Goal: Information Seeking & Learning: Learn about a topic

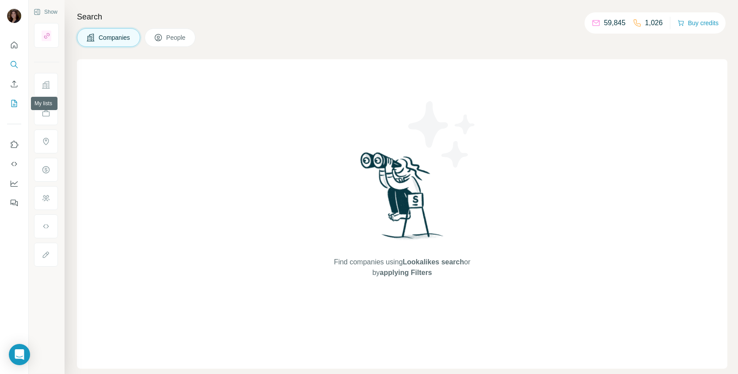
click at [11, 109] on button "My lists" at bounding box center [14, 103] width 14 height 16
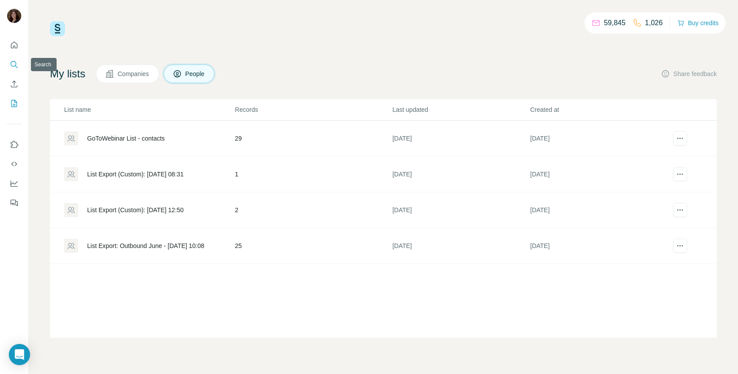
click at [10, 64] on icon "Search" at bounding box center [14, 64] width 9 height 9
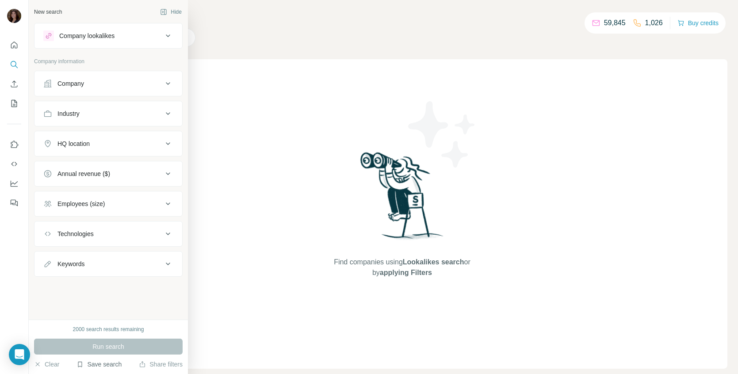
click at [106, 364] on button "Save search" at bounding box center [98, 364] width 45 height 9
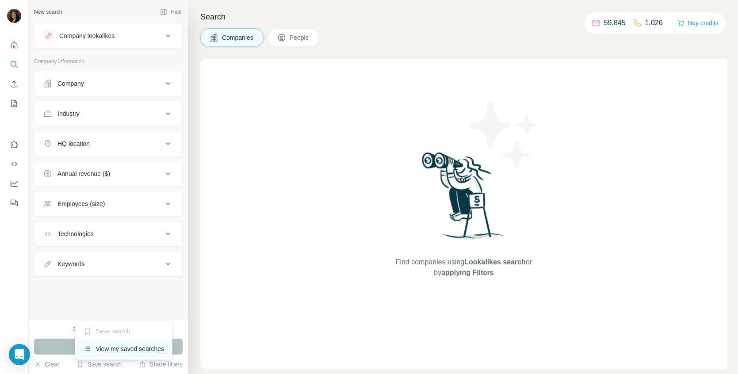
click at [113, 353] on div "View my saved searches" at bounding box center [123, 349] width 93 height 18
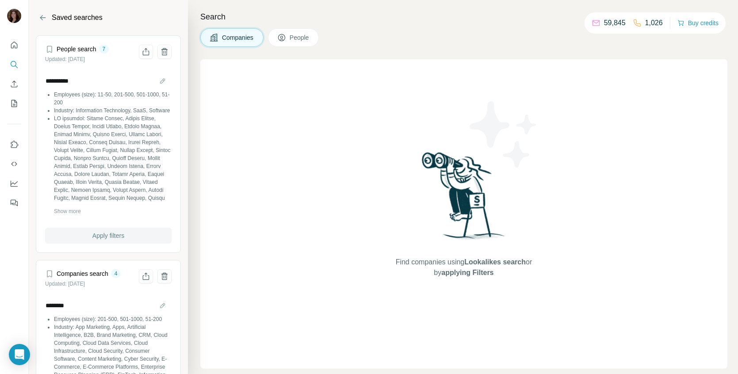
click at [115, 236] on span "Apply filters" at bounding box center [108, 235] width 32 height 9
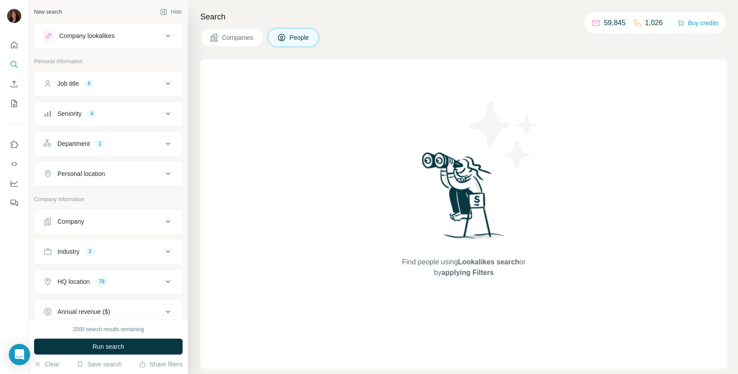
click at [120, 85] on div "Job title 6" at bounding box center [102, 83] width 119 height 9
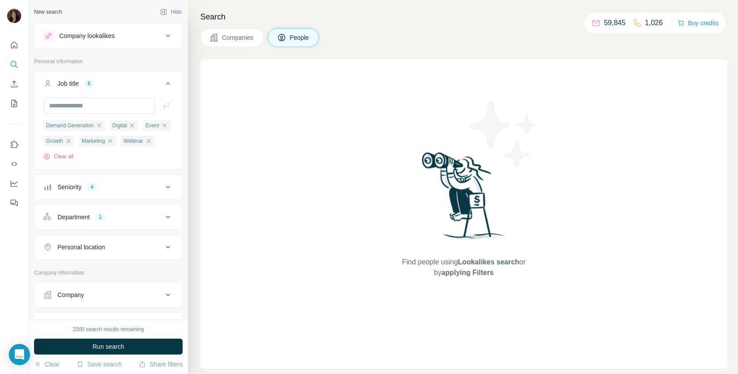
click at [120, 85] on div "Job title 6" at bounding box center [102, 83] width 119 height 9
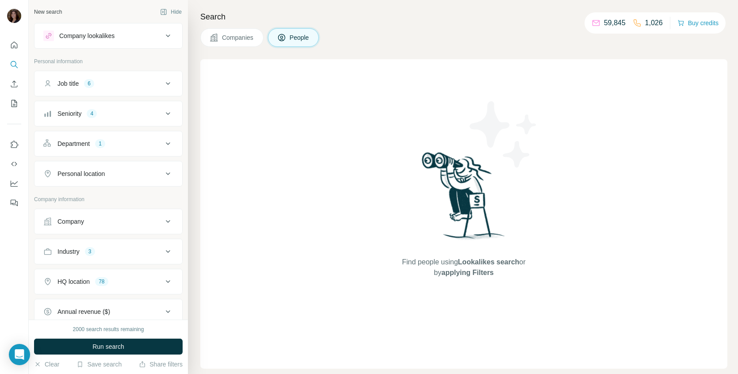
click at [120, 85] on div "Job title 6" at bounding box center [102, 83] width 119 height 9
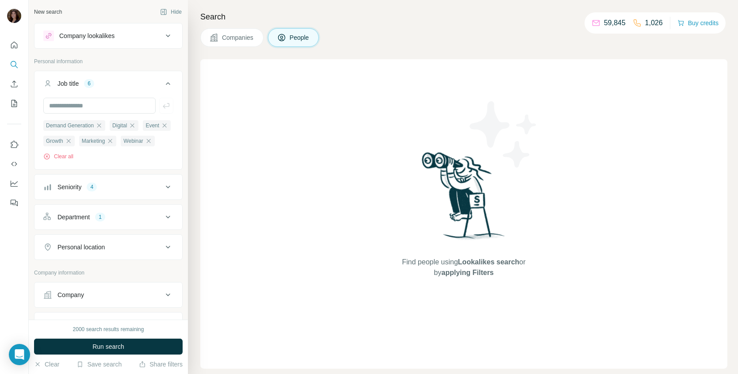
click at [120, 85] on div "Job title 6" at bounding box center [102, 83] width 119 height 9
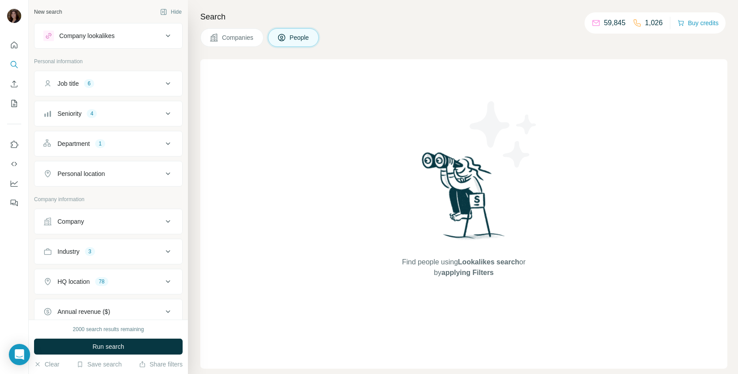
scroll to position [1, 0]
click at [123, 171] on div "Personal location" at bounding box center [102, 172] width 119 height 9
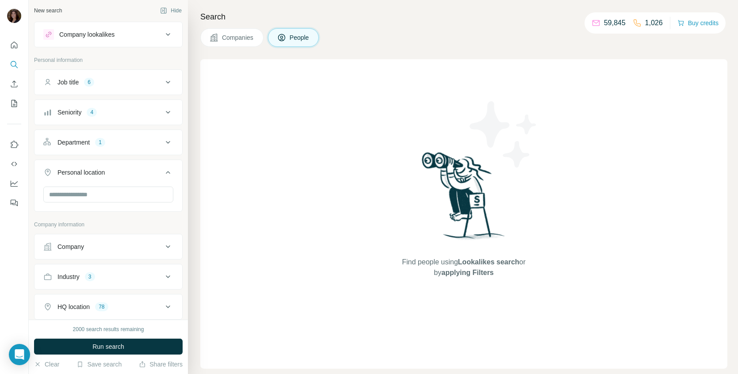
click at [123, 171] on div "Personal location" at bounding box center [102, 172] width 119 height 9
click at [118, 216] on div "Company" at bounding box center [102, 220] width 119 height 9
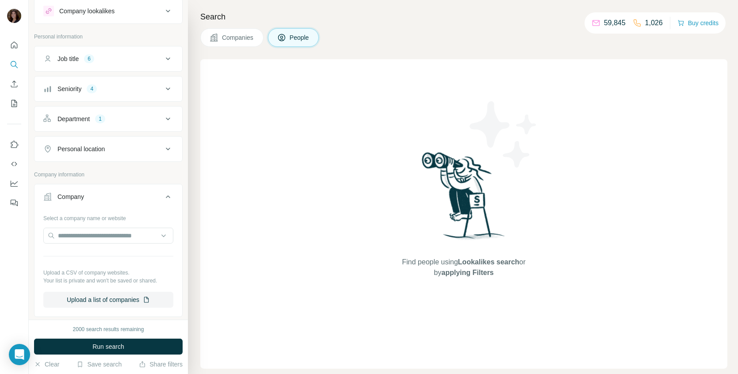
scroll to position [70, 0]
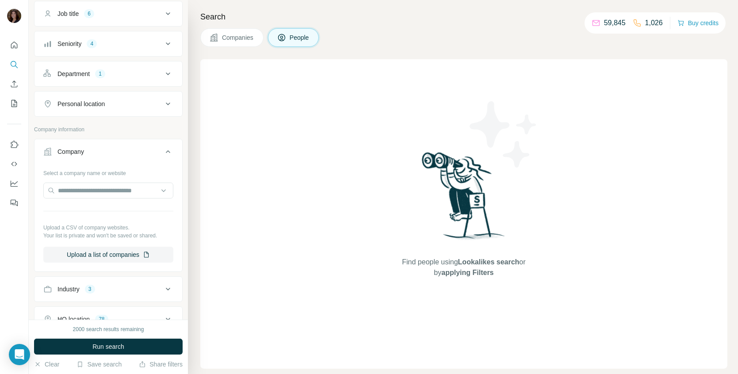
click at [130, 149] on div "Company" at bounding box center [102, 151] width 119 height 9
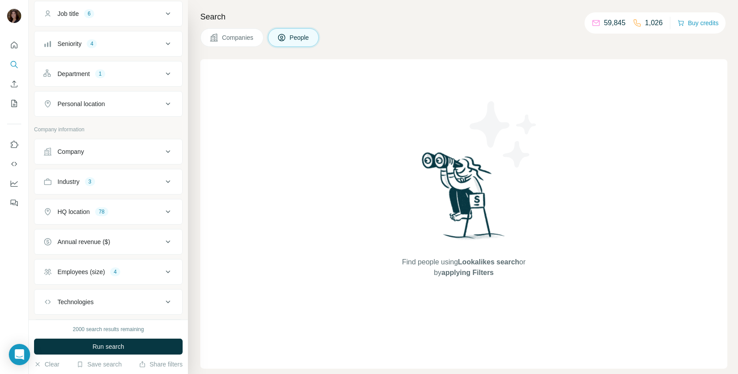
click at [128, 175] on button "Industry 3" at bounding box center [108, 181] width 148 height 21
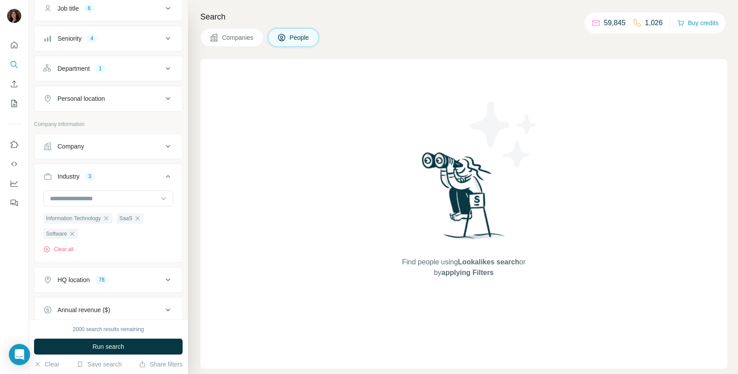
scroll to position [82, 0]
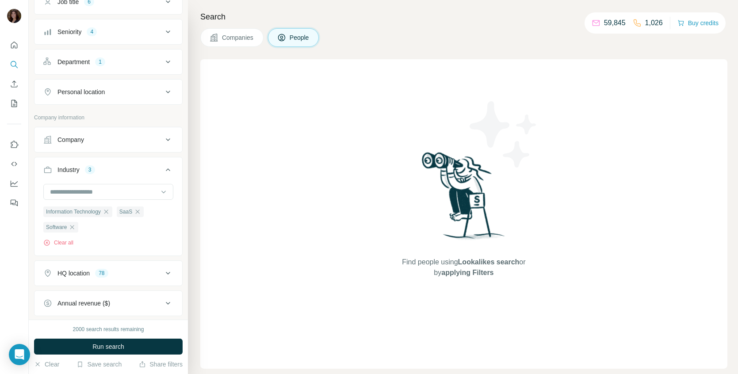
click at [129, 165] on div "Industry 3" at bounding box center [102, 169] width 119 height 9
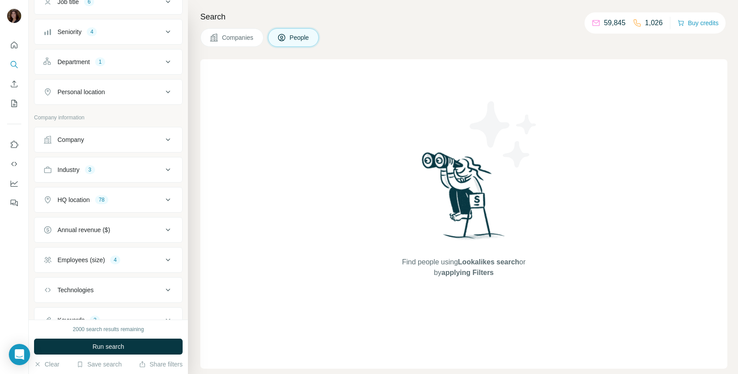
click at [125, 203] on button "HQ location 78" at bounding box center [108, 199] width 148 height 21
click at [53, 307] on button "Clear all" at bounding box center [58, 305] width 30 height 8
click at [88, 224] on input "text" at bounding box center [108, 222] width 130 height 16
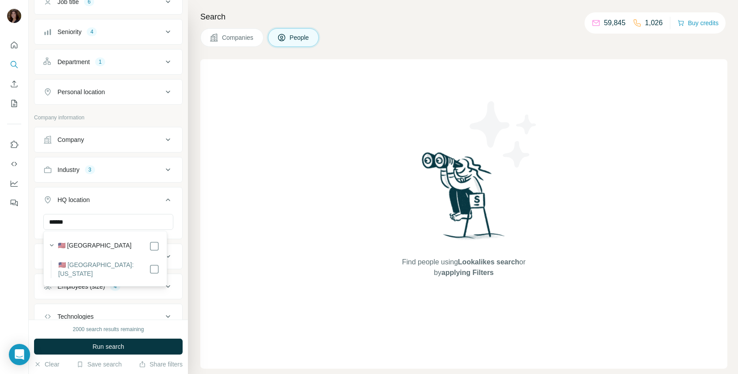
click at [110, 265] on label "🇺🇸 United States: New York" at bounding box center [103, 269] width 91 height 18
drag, startPoint x: 100, startPoint y: 223, endPoint x: 49, endPoint y: 224, distance: 50.8
click at [49, 224] on input "******" at bounding box center [108, 222] width 130 height 16
type input "*******"
drag, startPoint x: 120, startPoint y: 220, endPoint x: 40, endPoint y: 223, distance: 79.6
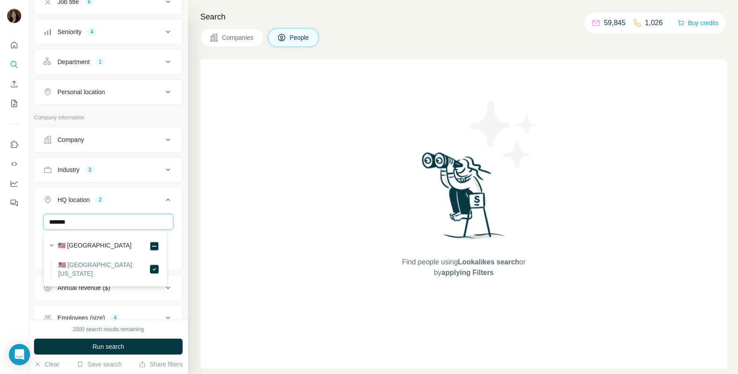
click at [40, 223] on div "******* New York Massachusetts Clear all" at bounding box center [108, 241] width 148 height 54
type input "*****"
click at [175, 210] on button "HQ location 3" at bounding box center [108, 201] width 148 height 25
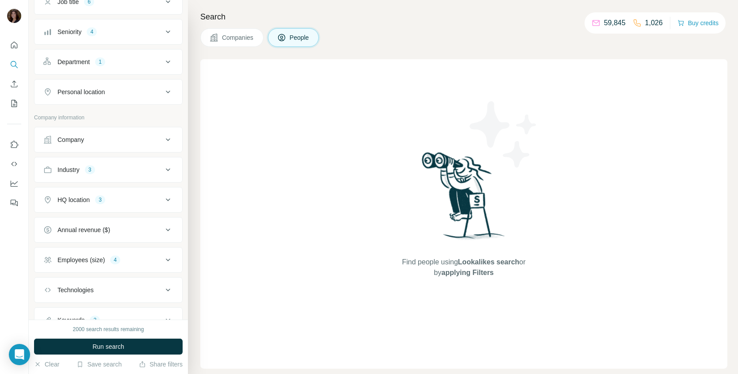
click at [148, 260] on div "Employees (size) 4" at bounding box center [102, 259] width 119 height 9
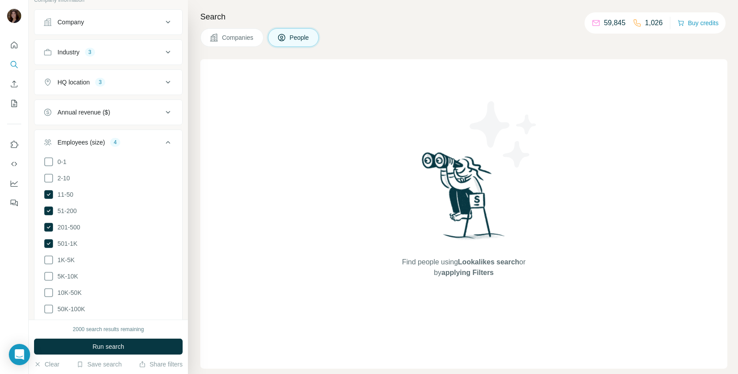
scroll to position [201, 0]
click at [50, 239] on icon at bounding box center [48, 241] width 9 height 9
click at [145, 348] on button "Run search" at bounding box center [108, 347] width 149 height 16
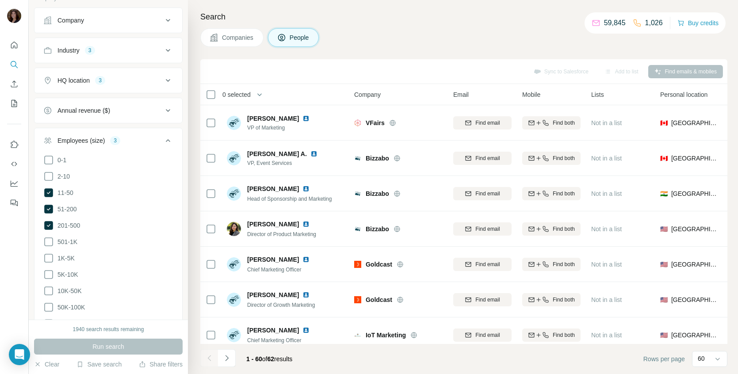
click at [155, 140] on div "Employees (size) 3" at bounding box center [102, 140] width 119 height 9
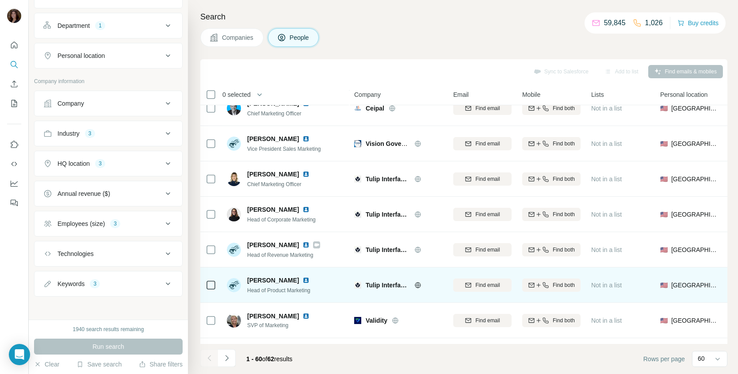
scroll to position [274, 0]
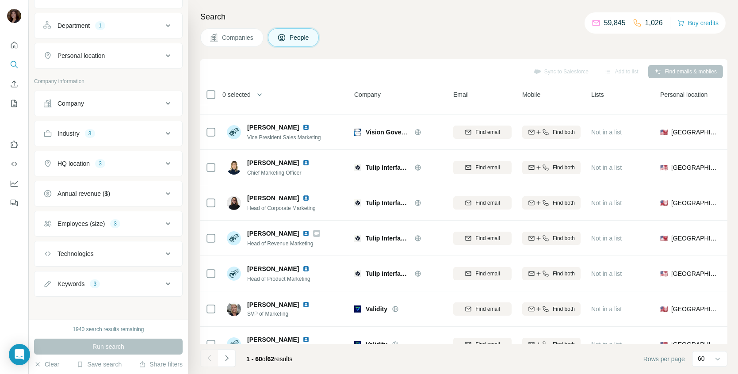
click at [163, 279] on icon at bounding box center [168, 283] width 11 height 11
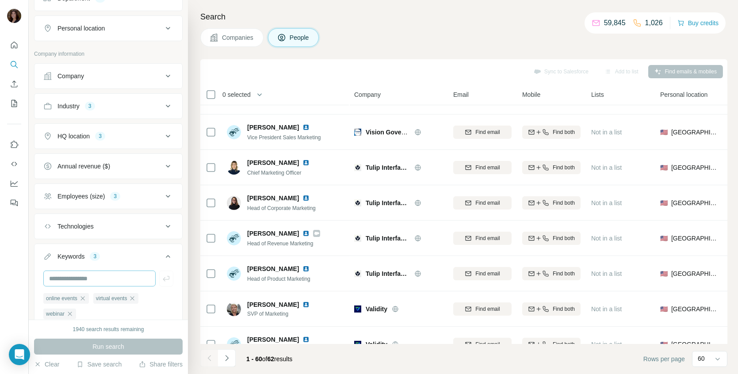
scroll to position [192, 0]
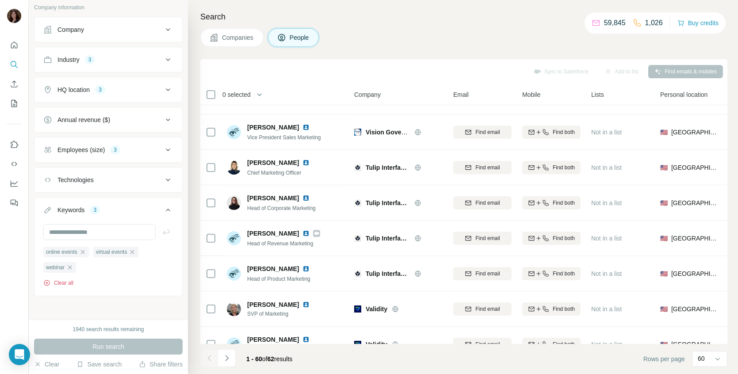
click at [69, 280] on button "Clear all" at bounding box center [58, 283] width 30 height 8
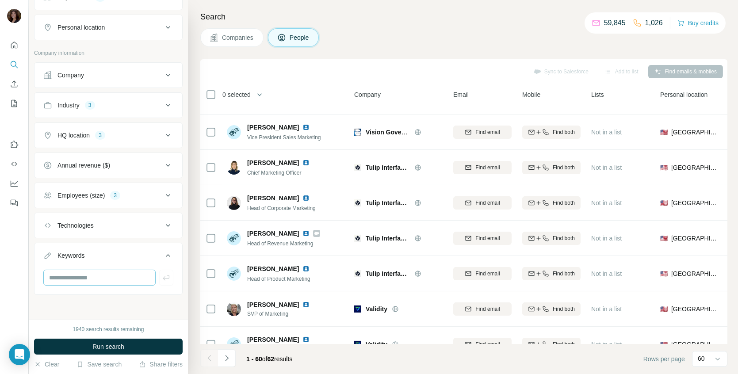
scroll to position [145, 0]
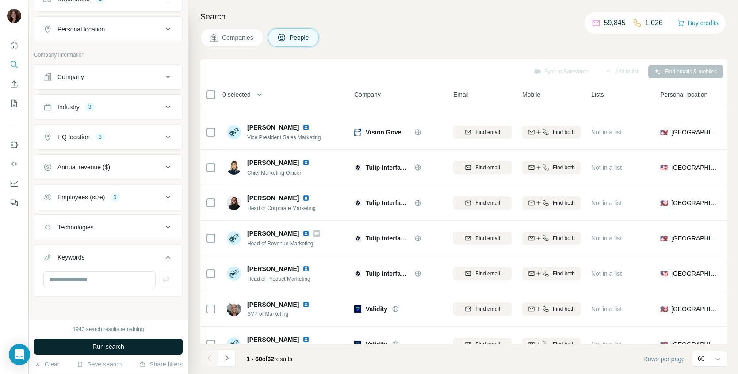
click at [147, 346] on button "Run search" at bounding box center [108, 347] width 149 height 16
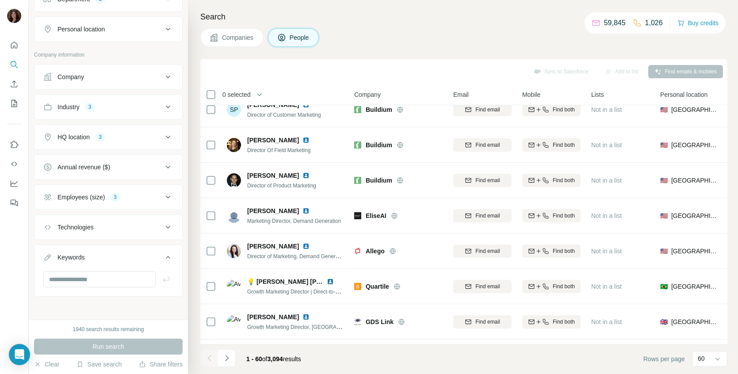
scroll to position [274, 0]
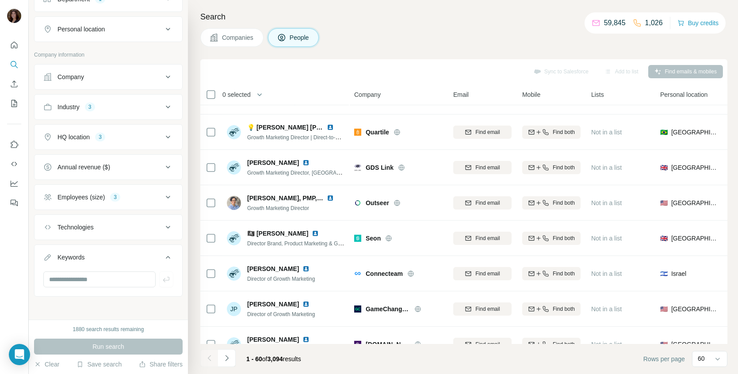
click at [166, 255] on icon at bounding box center [168, 257] width 11 height 11
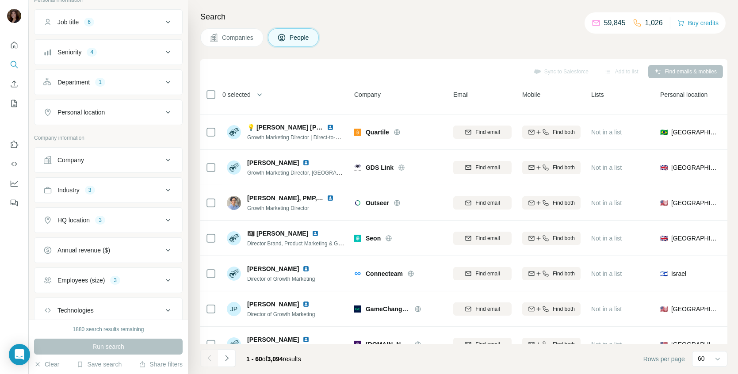
scroll to position [0, 0]
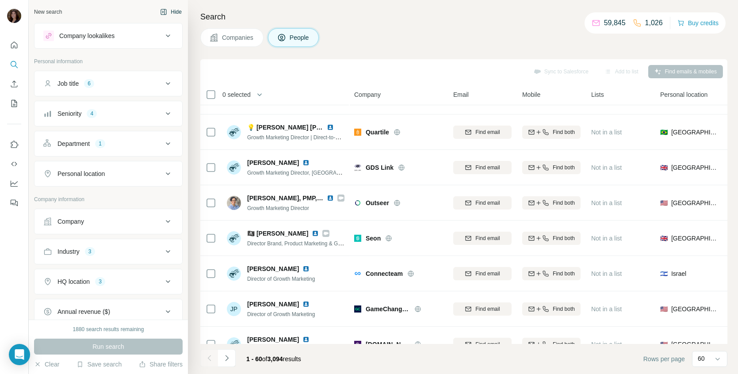
click at [166, 9] on button "Hide" at bounding box center [171, 11] width 34 height 13
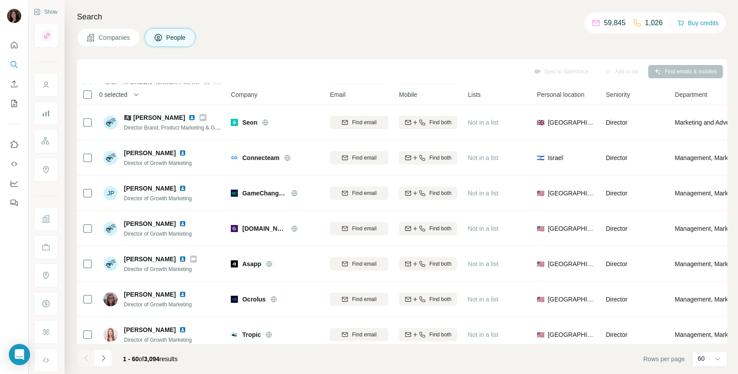
scroll to position [404, 0]
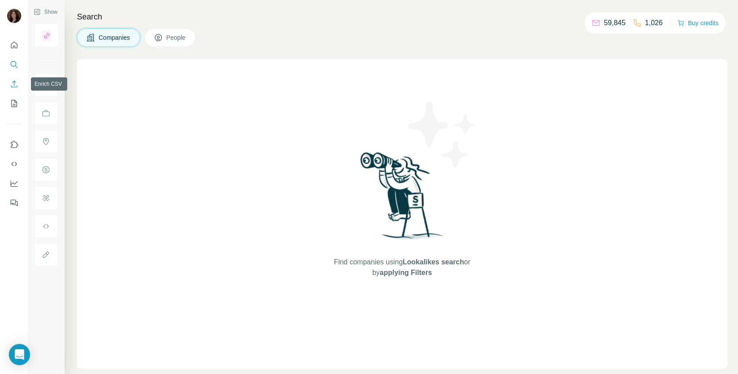
click at [13, 88] on icon "Enrich CSV" at bounding box center [14, 84] width 9 height 9
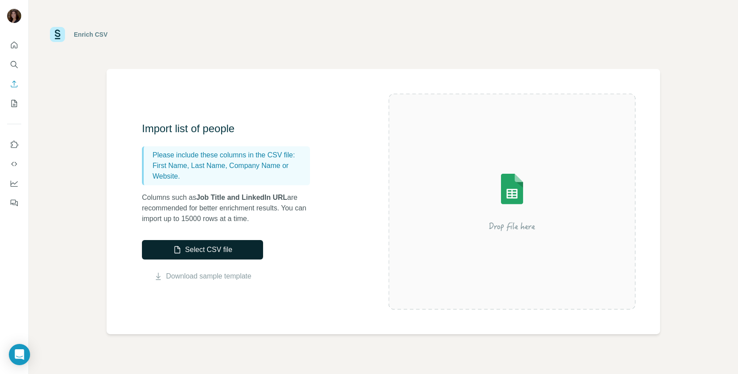
click at [233, 244] on button "Select CSV file" at bounding box center [202, 249] width 121 height 19
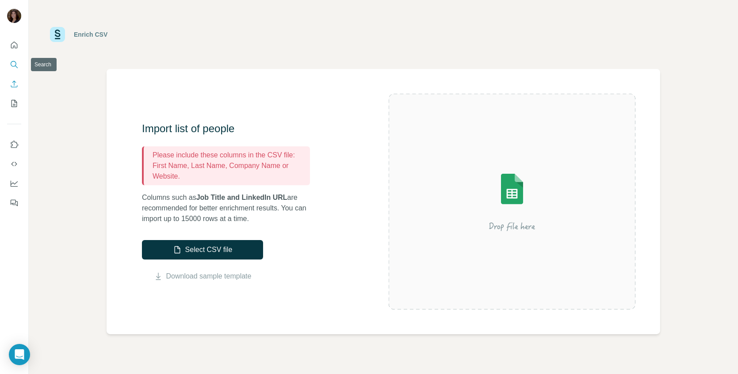
click at [15, 62] on icon "Search" at bounding box center [14, 64] width 6 height 6
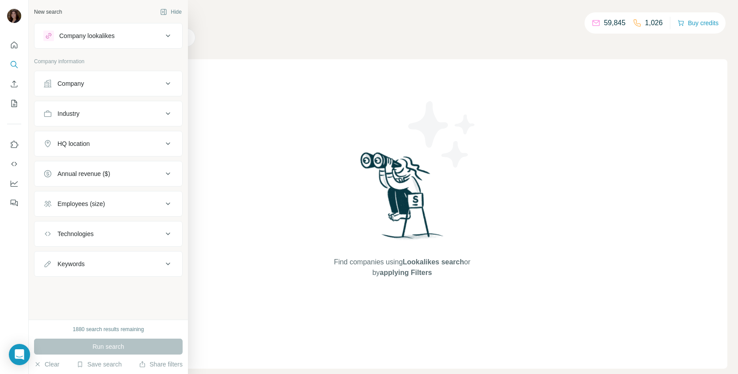
click at [104, 89] on button "Company" at bounding box center [108, 83] width 148 height 21
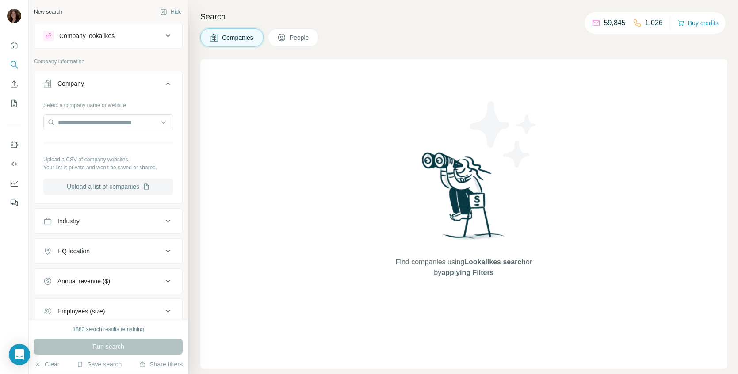
click at [113, 187] on button "Upload a list of companies" at bounding box center [108, 187] width 130 height 16
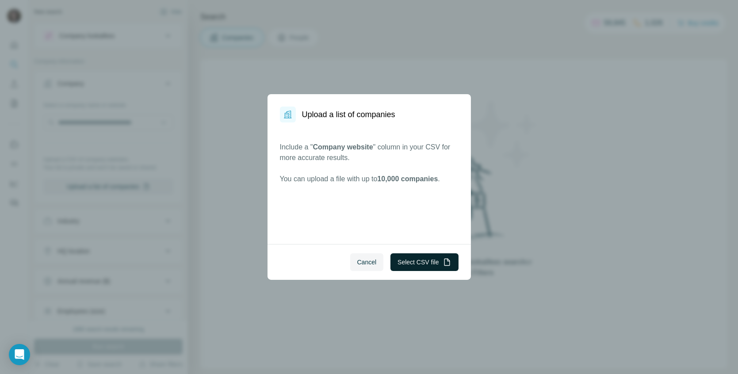
click at [415, 257] on button "Select CSV file" at bounding box center [424, 262] width 68 height 18
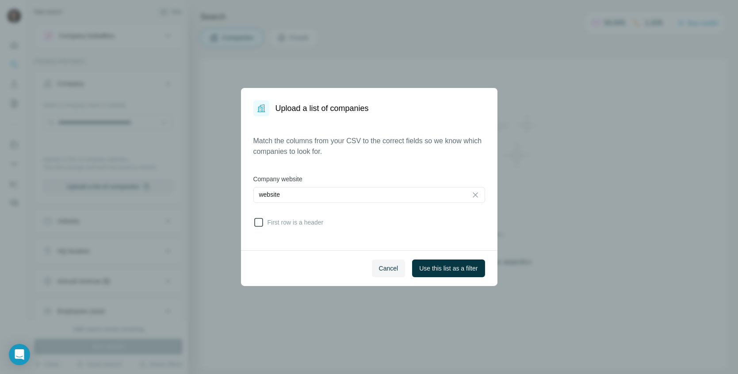
click at [259, 224] on icon at bounding box center [258, 222] width 11 height 11
click at [457, 269] on span "Use this list as a filter" at bounding box center [448, 268] width 58 height 9
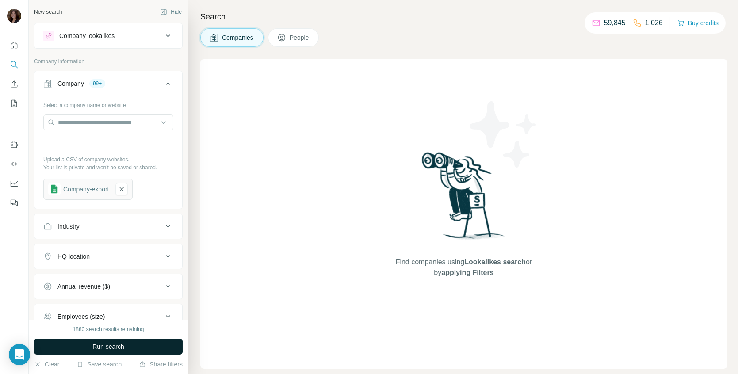
click at [119, 345] on span "Run search" at bounding box center [108, 346] width 32 height 9
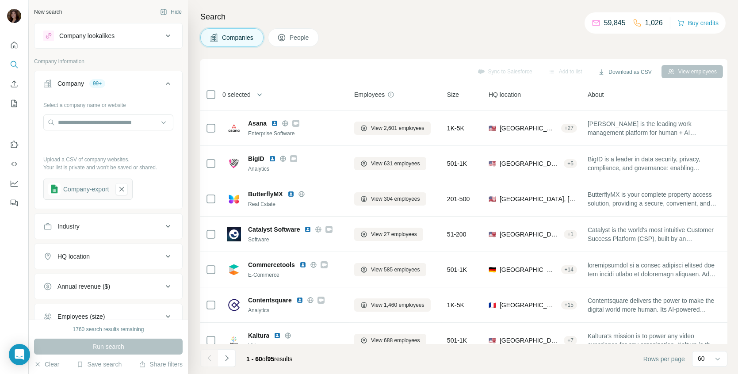
click at [291, 38] on span "People" at bounding box center [300, 37] width 20 height 9
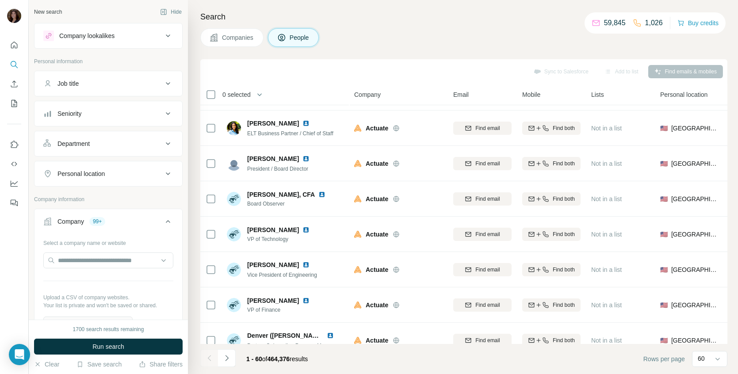
click at [125, 141] on div "Department" at bounding box center [102, 143] width 119 height 9
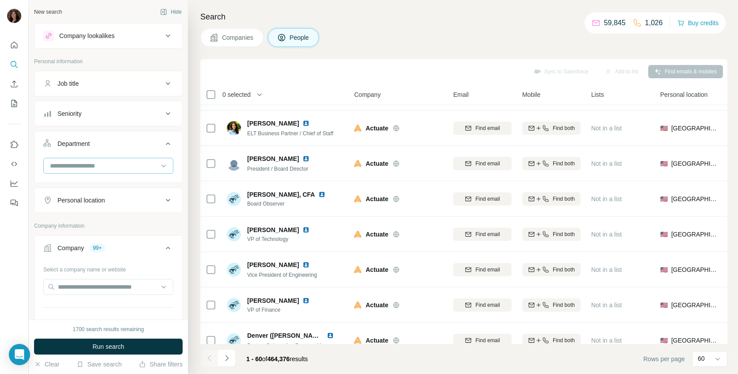
click at [121, 170] on input at bounding box center [103, 166] width 109 height 10
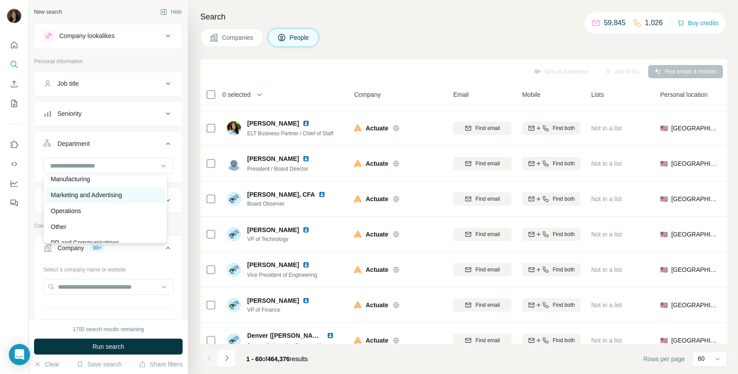
click at [122, 196] on p "Marketing and Advertising" at bounding box center [86, 195] width 71 height 9
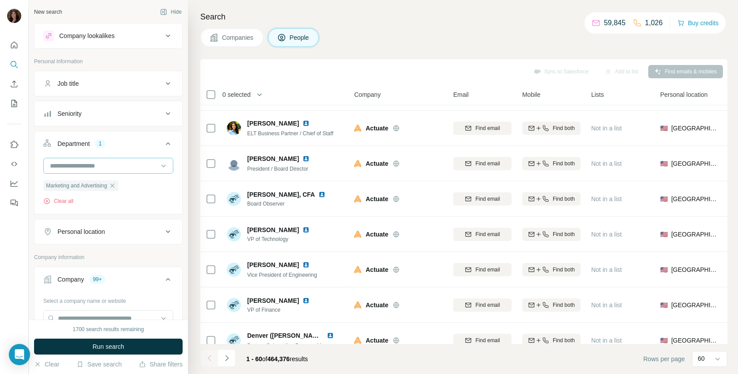
click at [126, 165] on input at bounding box center [103, 166] width 109 height 10
click at [172, 158] on div "Marketing and Advertising Clear all" at bounding box center [108, 185] width 148 height 54
click at [147, 118] on button "Seniority" at bounding box center [108, 113] width 148 height 21
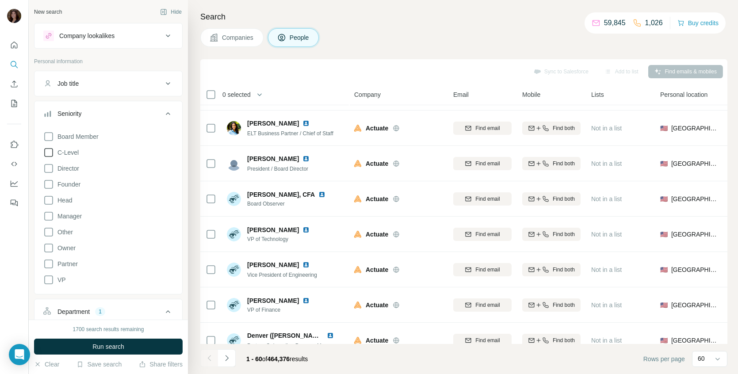
click at [47, 153] on icon at bounding box center [48, 152] width 11 height 11
click at [48, 170] on icon at bounding box center [48, 168] width 11 height 11
click at [48, 200] on icon at bounding box center [48, 200] width 11 height 11
click at [49, 218] on icon at bounding box center [48, 216] width 11 height 11
click at [46, 276] on icon at bounding box center [48, 280] width 11 height 11
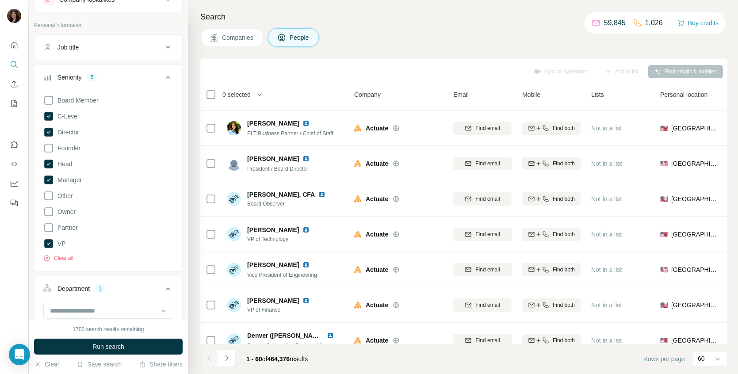
scroll to position [37, 0]
click at [145, 73] on div "Seniority 5" at bounding box center [102, 76] width 119 height 9
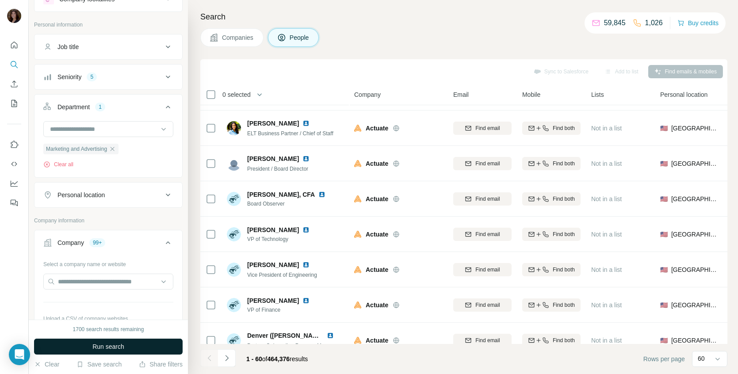
click at [132, 343] on button "Run search" at bounding box center [108, 347] width 149 height 16
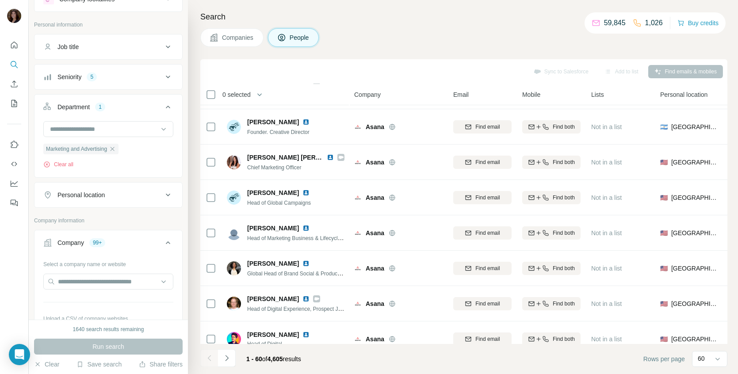
scroll to position [48, 0]
